Goal: Check status: Check status

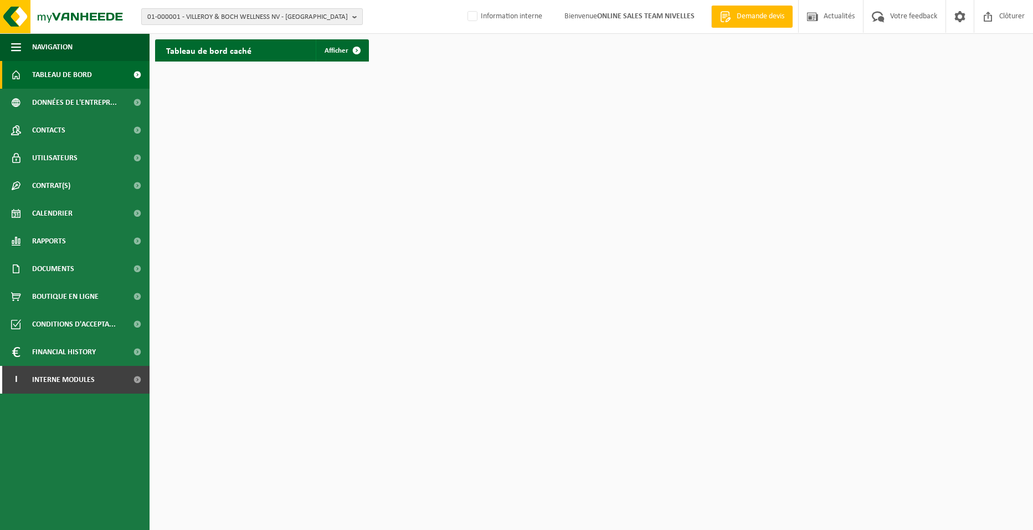
click at [175, 13] on span "01-000001 - VILLEROY & BOCH WELLNESS NV - ROESELARE" at bounding box center [247, 17] width 201 height 17
click at [176, 37] on input "text" at bounding box center [252, 35] width 216 height 14
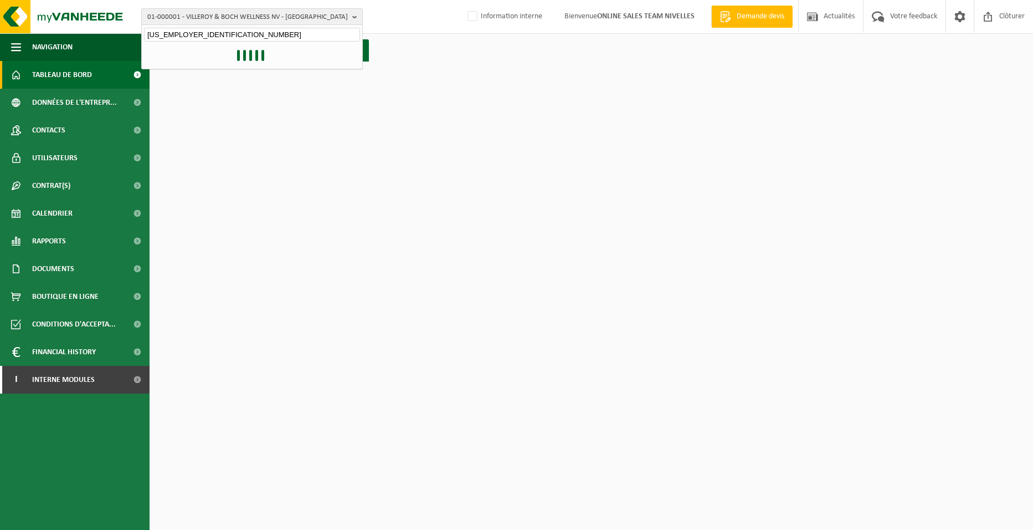
type input "10-8333016"
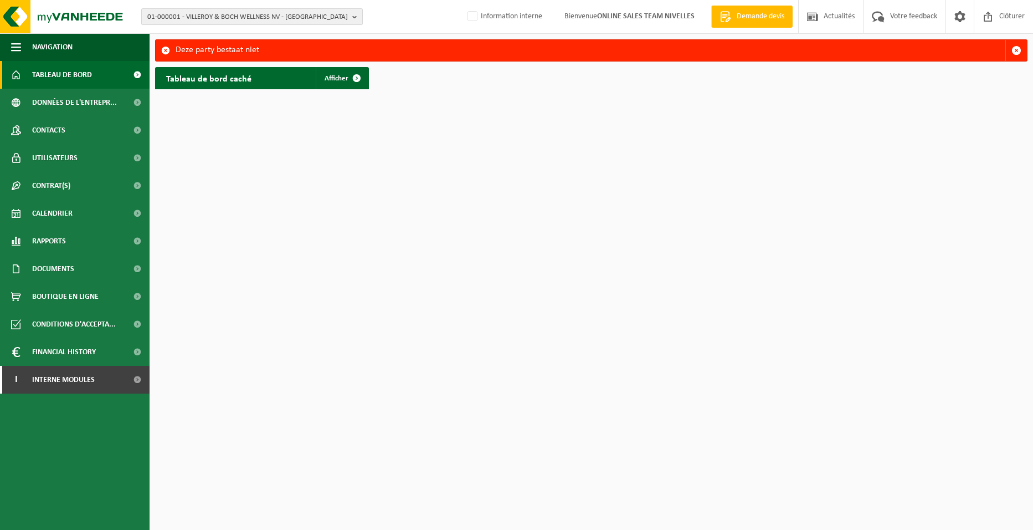
click at [182, 19] on span "01-000001 - VILLEROY & BOCH WELLNESS NV - ROESELARE" at bounding box center [247, 17] width 201 height 17
click at [184, 33] on input "text" at bounding box center [252, 35] width 216 height 14
click at [214, 37] on input "10-833016" at bounding box center [252, 35] width 216 height 14
type input "10-954223"
click at [219, 45] on li "10-954223 - MDS CONSTRUCT - LAKEN" at bounding box center [252, 51] width 216 height 14
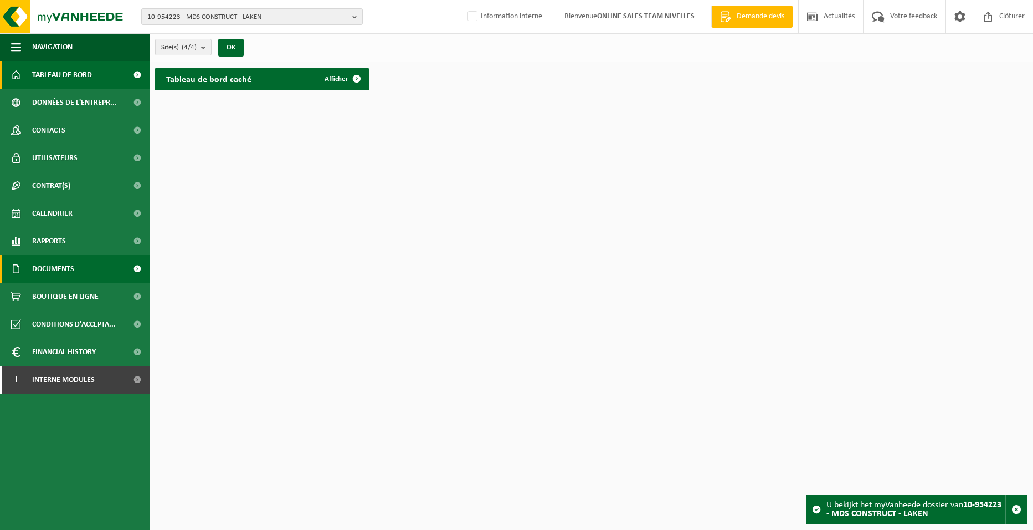
click at [58, 265] on span "Documents" at bounding box center [53, 269] width 42 height 28
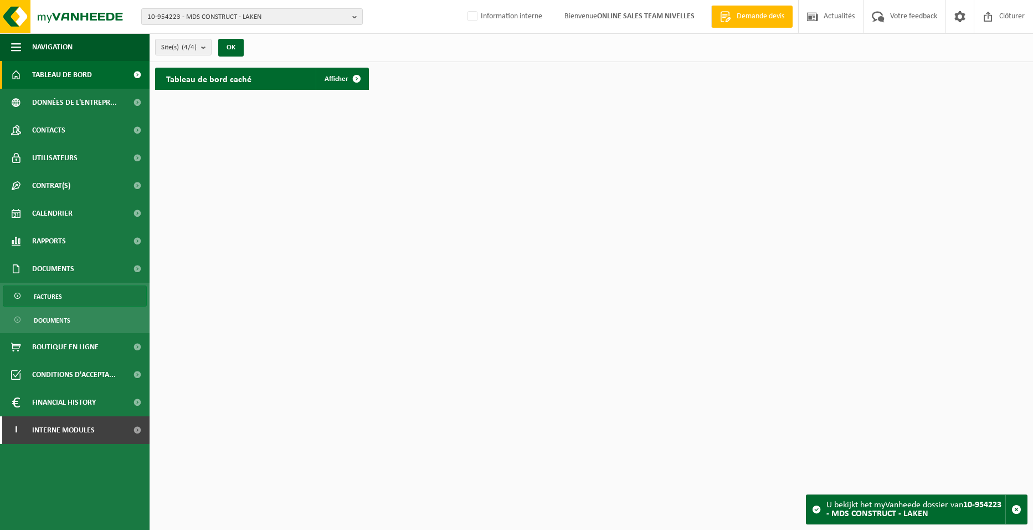
click at [52, 296] on span "Factures" at bounding box center [48, 296] width 28 height 21
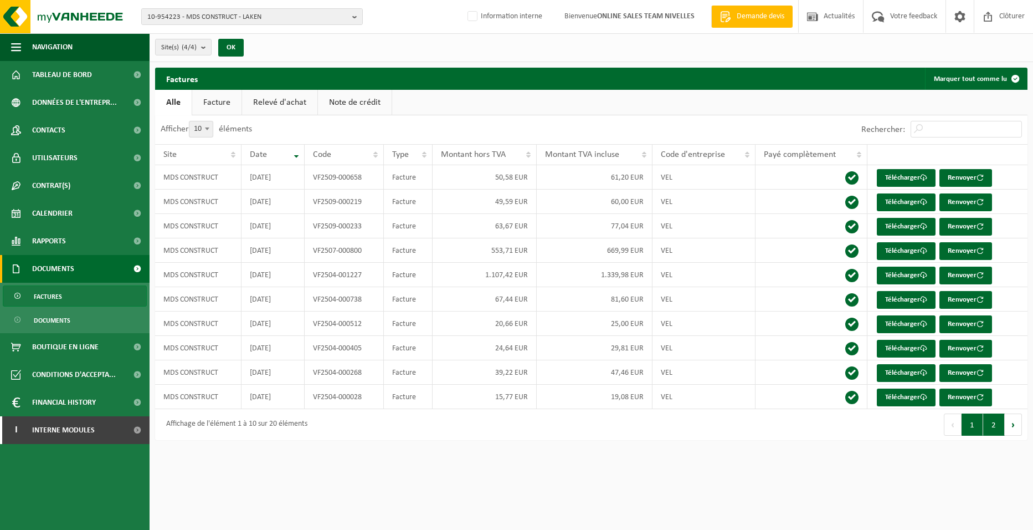
click at [989, 430] on button "2" at bounding box center [994, 424] width 22 height 22
click at [976, 427] on button "1" at bounding box center [973, 424] width 22 height 22
